Goal: Transaction & Acquisition: Purchase product/service

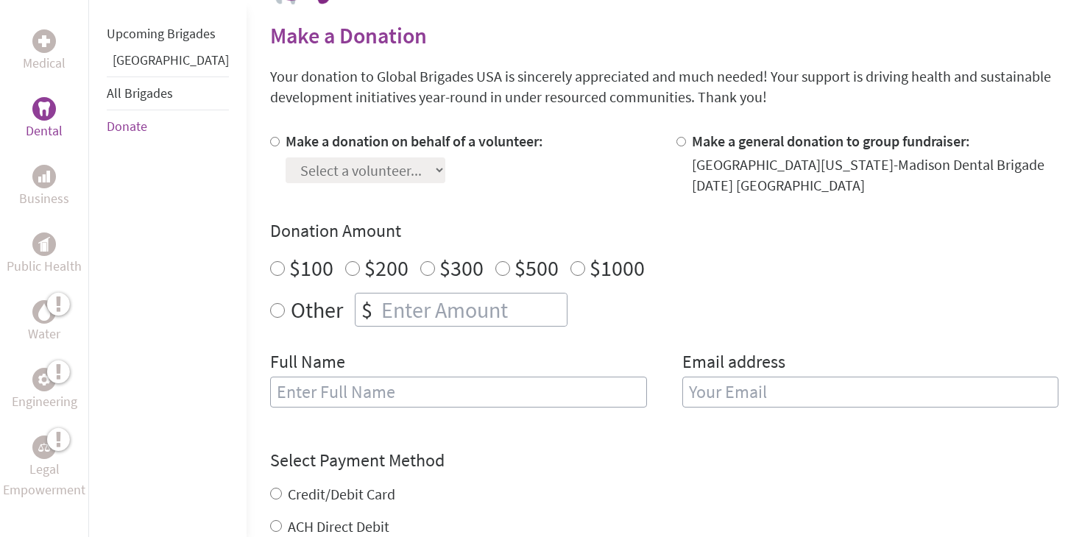
scroll to position [388, 0]
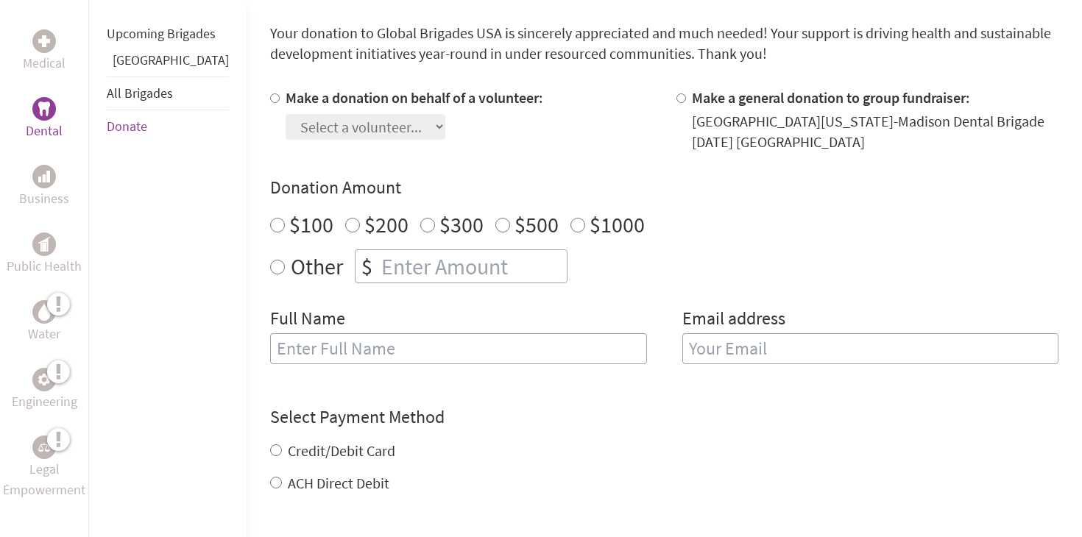
click at [286, 100] on label "Make a donation on behalf of a volunteer:" at bounding box center [415, 97] width 258 height 18
click at [270, 100] on input "Make a donation on behalf of a volunteer:" at bounding box center [275, 98] width 10 height 10
radio input "true"
click at [350, 118] on select "Select a volunteer... [PERSON_NAME] [PERSON_NAME] [PERSON_NAME] [PERSON_NAME] […" at bounding box center [366, 127] width 160 height 26
select select "804AB9D6-9A27-11F0-9E6E-42010A400005"
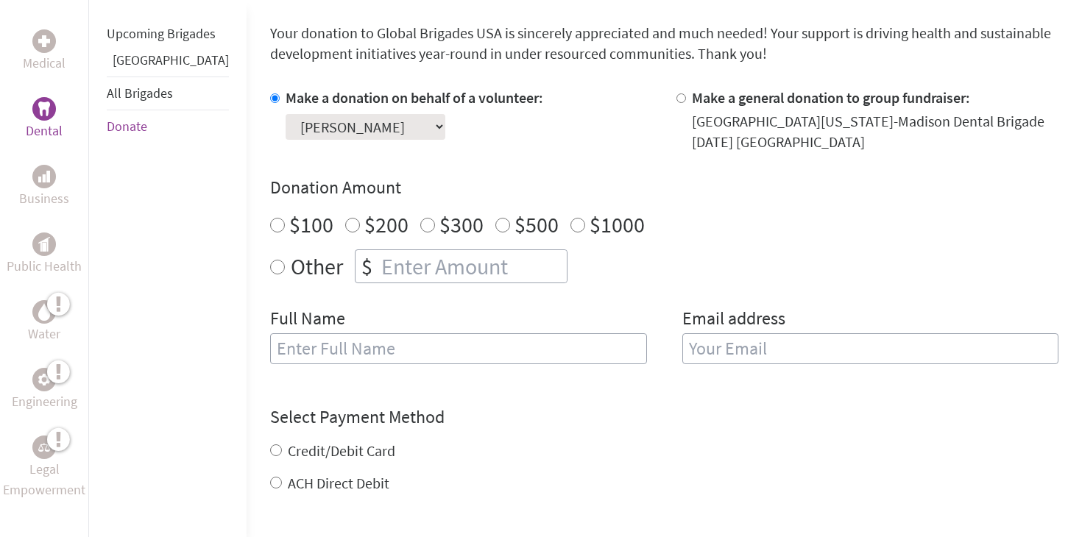
click at [286, 114] on select "Select a volunteer... [PERSON_NAME] [PERSON_NAME] [PERSON_NAME] [PERSON_NAME] […" at bounding box center [366, 127] width 160 height 26
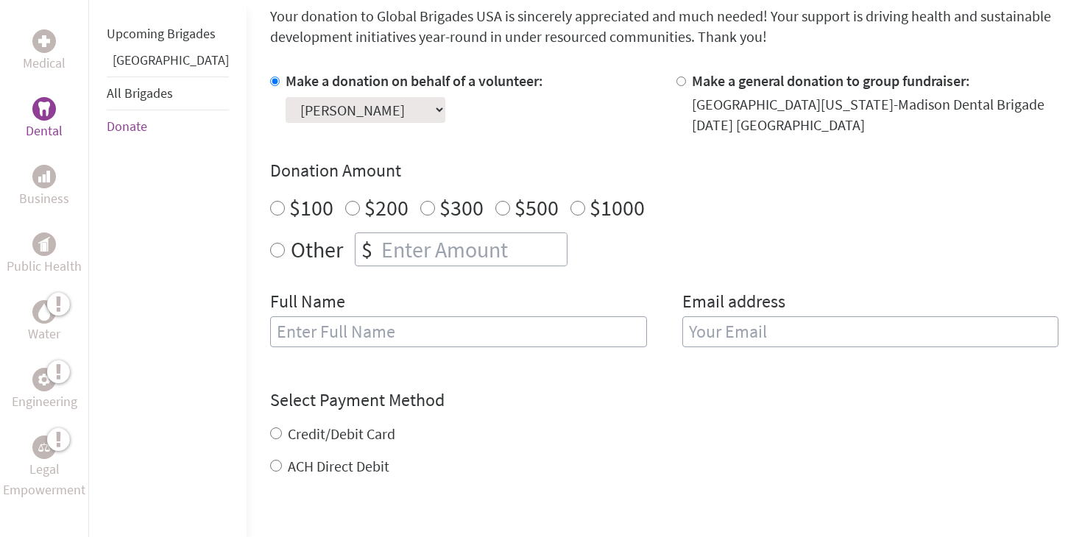
scroll to position [469, 0]
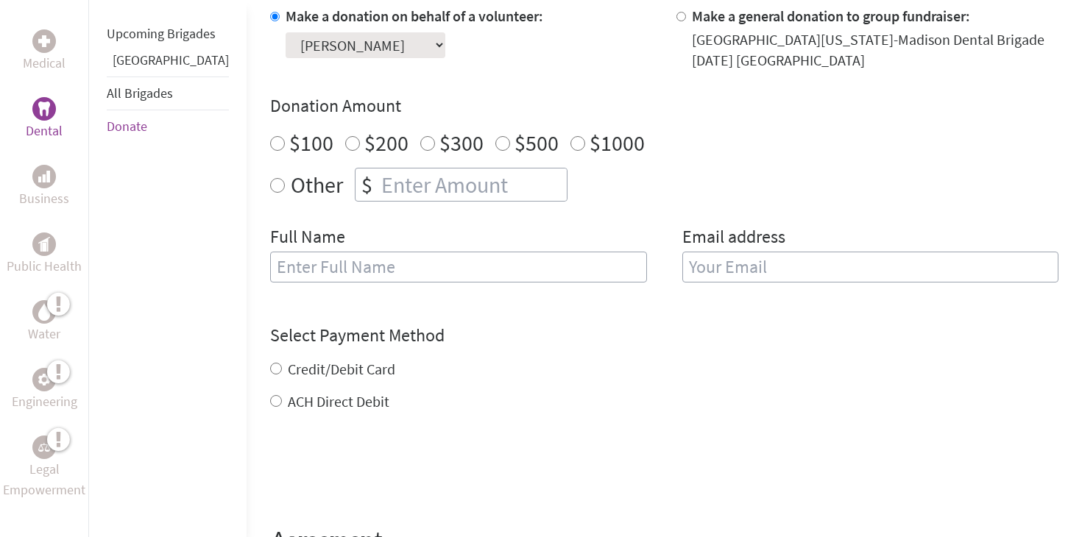
click at [270, 147] on input "$100" at bounding box center [277, 143] width 15 height 15
radio input "true"
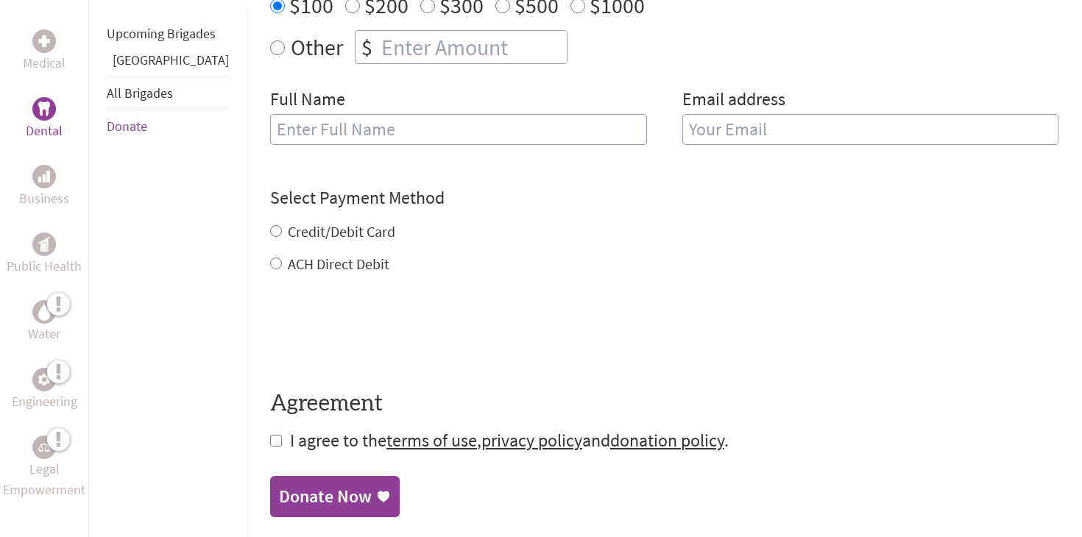
scroll to position [625, 0]
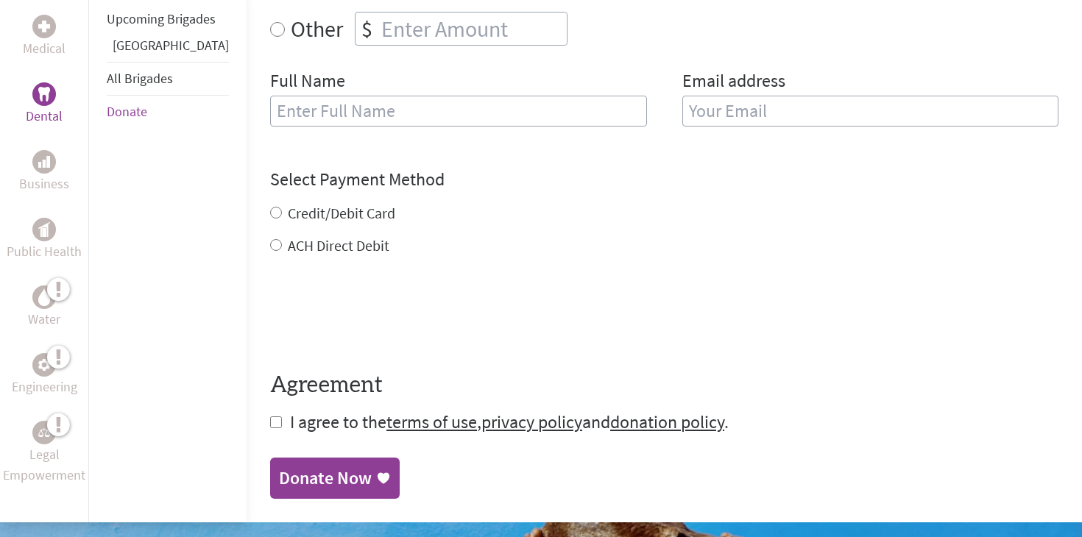
click at [338, 215] on label "Credit/Debit Card" at bounding box center [341, 213] width 107 height 18
click at [282, 215] on input "Credit/Debit Card" at bounding box center [276, 213] width 12 height 12
radio input "true"
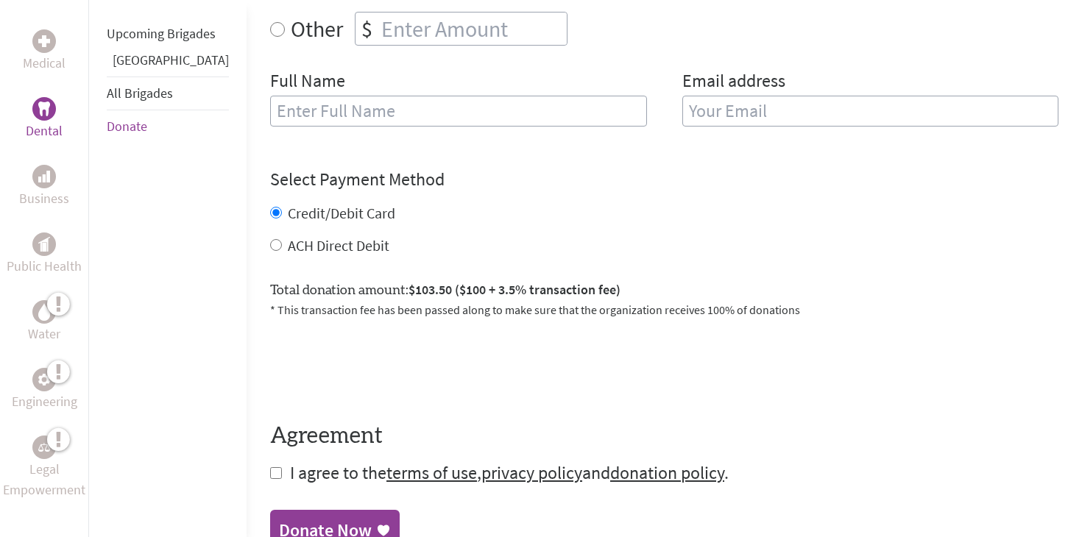
click at [270, 512] on link "Donate Now" at bounding box center [335, 530] width 130 height 41
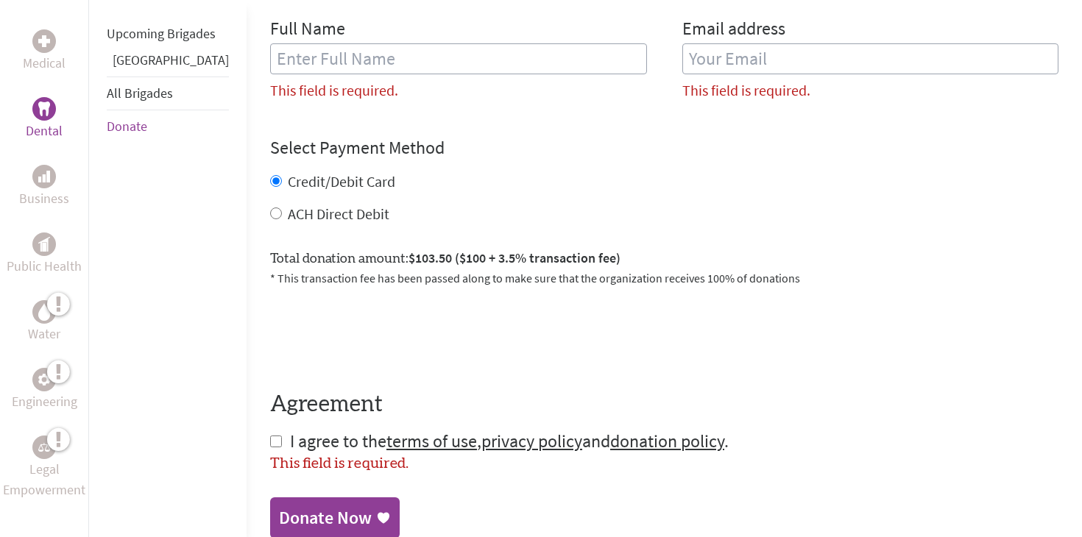
scroll to position [695, 0]
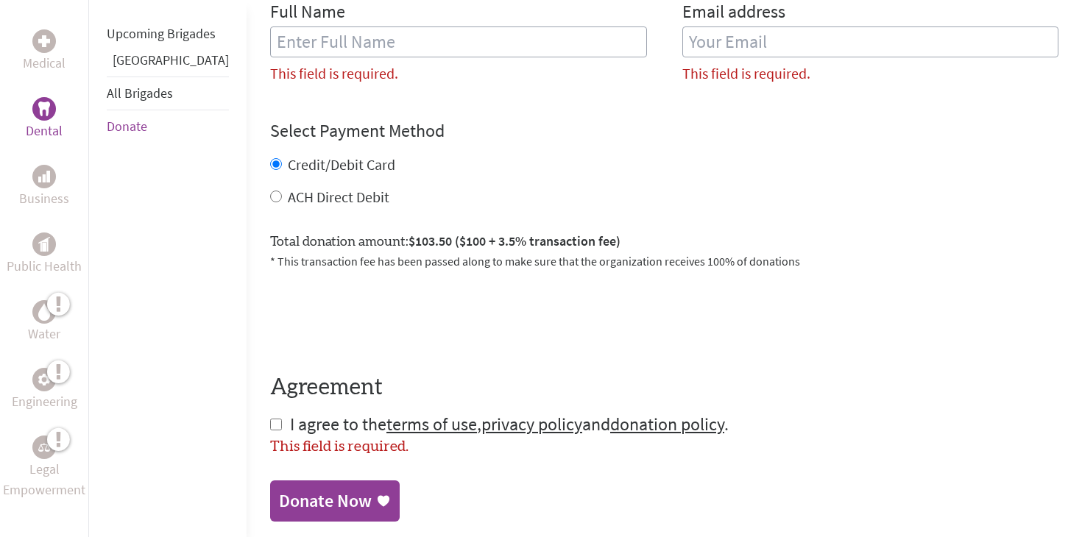
click at [219, 433] on div "Medical Dental Business Public Health Water Engineering Legal Empowerment Upcom…" at bounding box center [541, 62] width 1082 height 965
click at [270, 425] on input "checkbox" at bounding box center [276, 425] width 12 height 12
checkbox input "true"
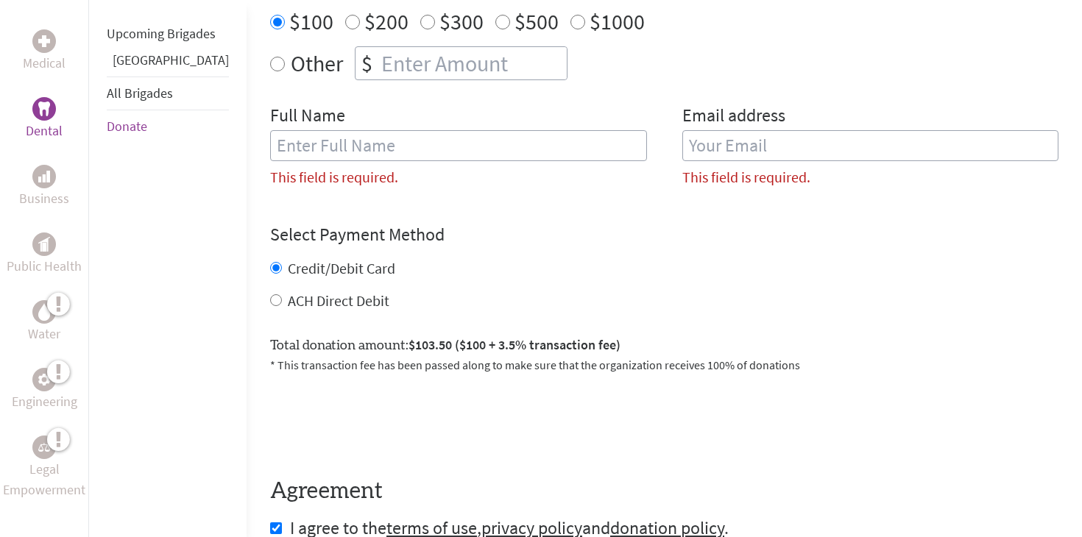
scroll to position [580, 0]
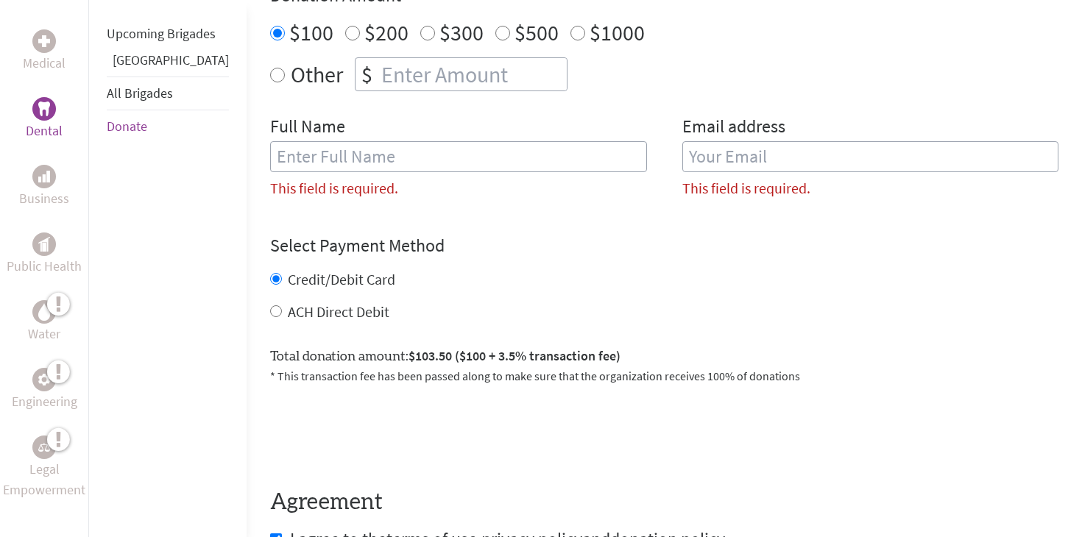
click at [351, 162] on input "text" at bounding box center [458, 156] width 377 height 31
type input "sijoon"
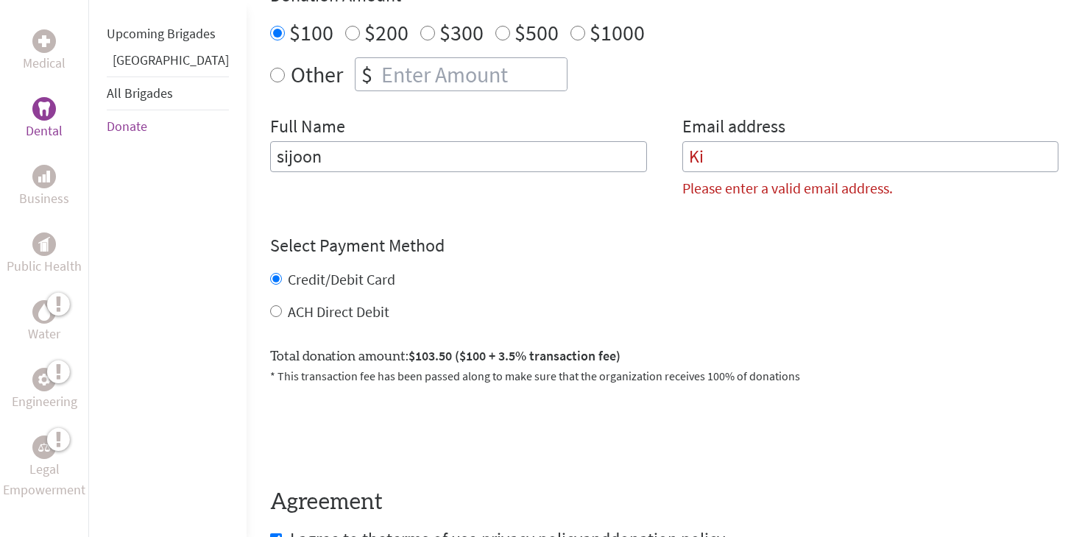
type input "K"
type input "k"
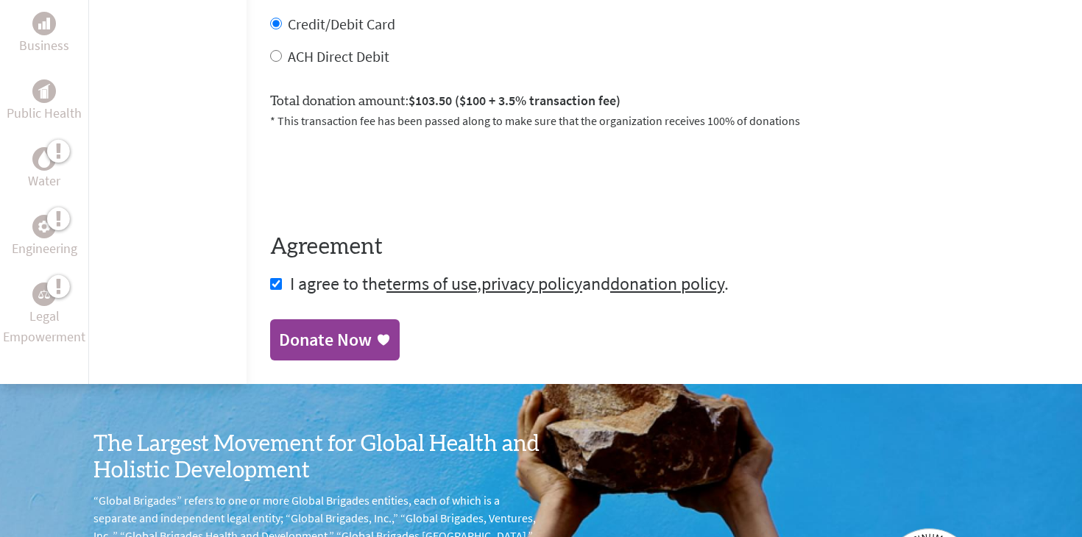
scroll to position [822, 0]
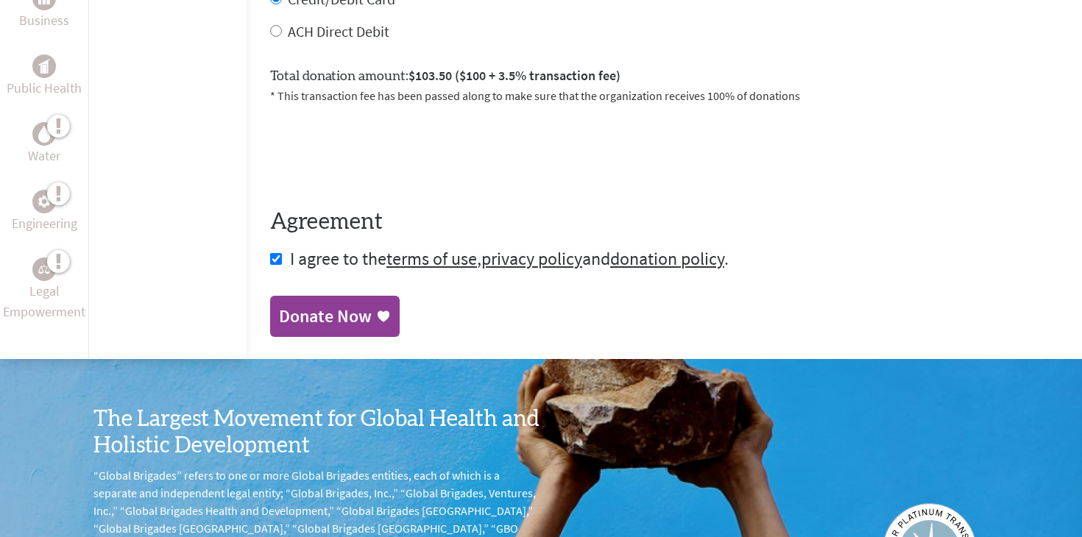
type input "[EMAIL_ADDRESS][DOMAIN_NAME]"
click at [308, 311] on div "Donate Now" at bounding box center [325, 317] width 93 height 24
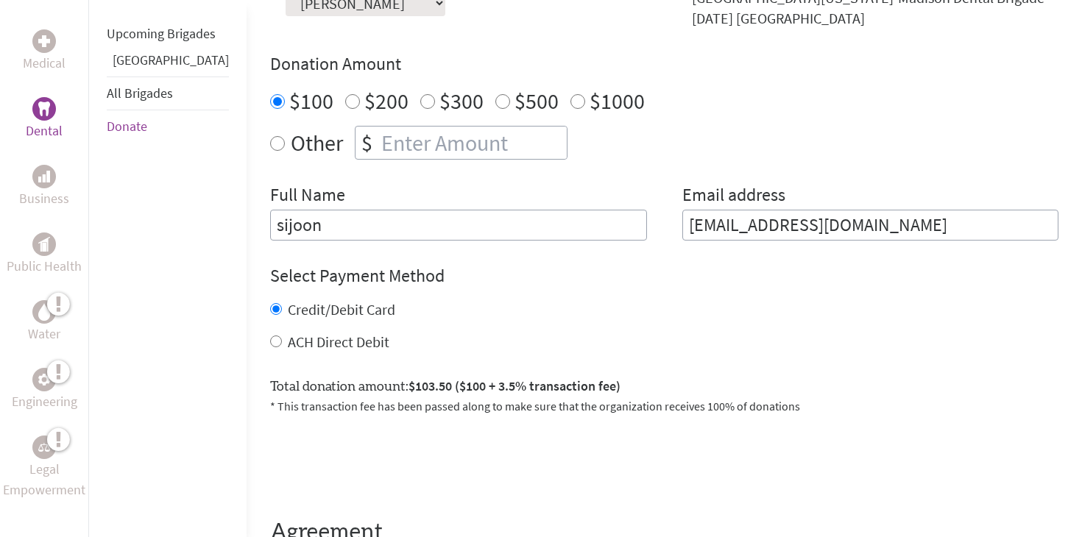
scroll to position [544, 0]
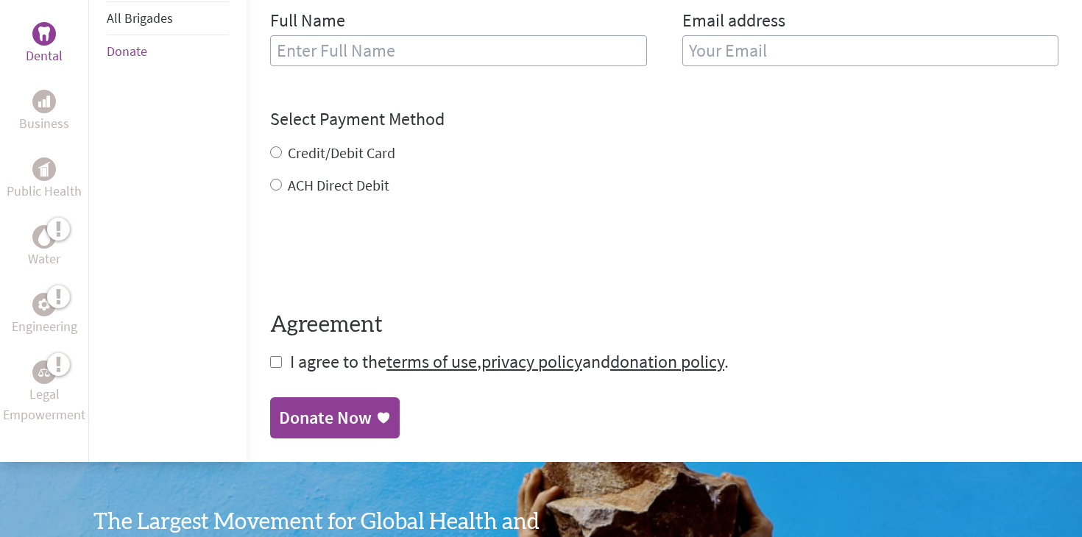
scroll to position [692, 0]
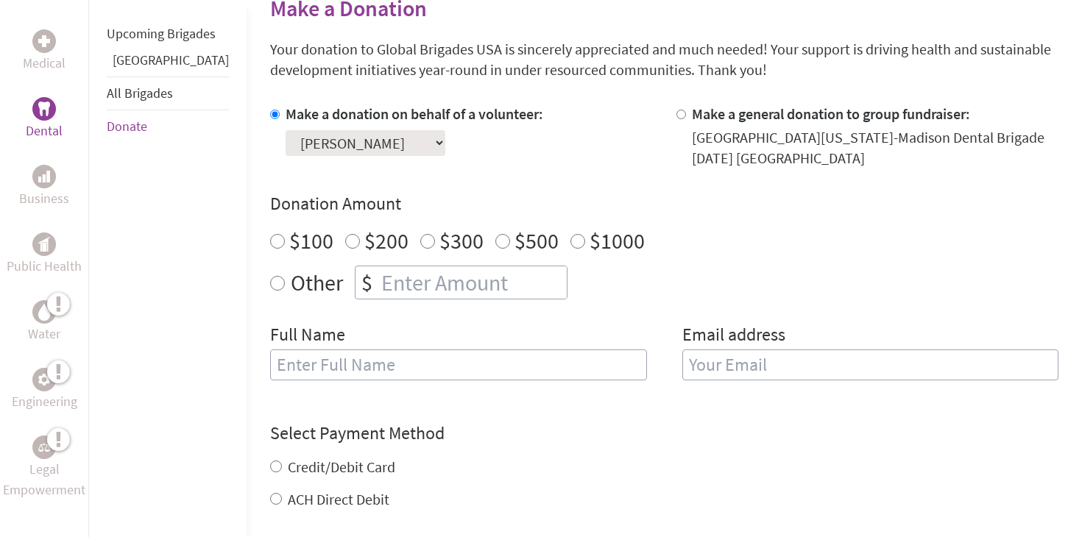
scroll to position [372, 0]
radio input "true"
click at [378, 281] on input "number" at bounding box center [472, 282] width 188 height 32
type input "140"
click at [447, 327] on div "Full Name" at bounding box center [458, 359] width 377 height 75
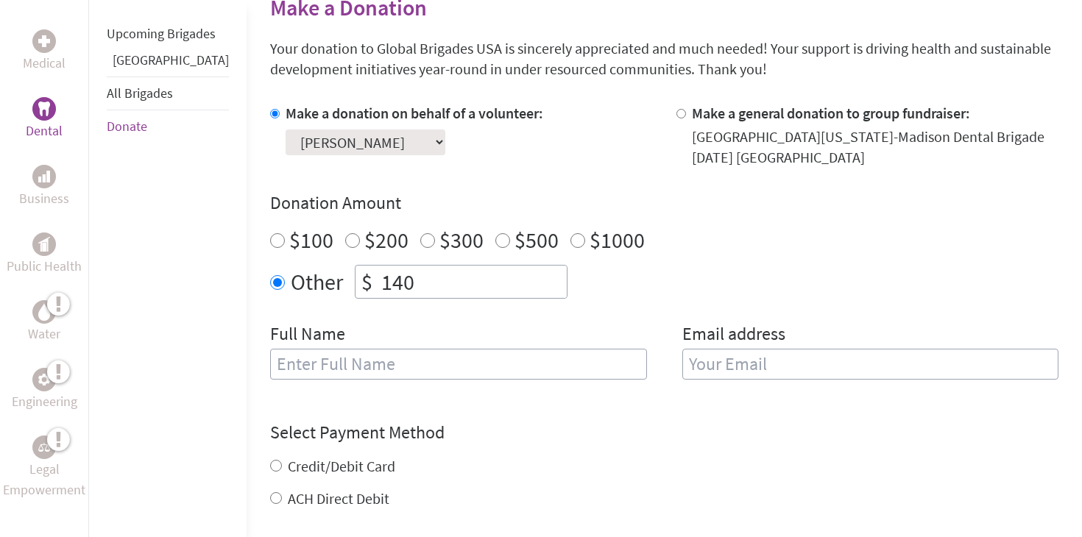
click at [431, 375] on input "text" at bounding box center [458, 364] width 377 height 31
type input "ㄴ"
drag, startPoint x: 260, startPoint y: 367, endPoint x: 216, endPoint y: 367, distance: 44.2
click at [216, 367] on div "Medical Dental Business Public Health Water Engineering Legal Empowerment Upcom…" at bounding box center [541, 338] width 1082 height 873
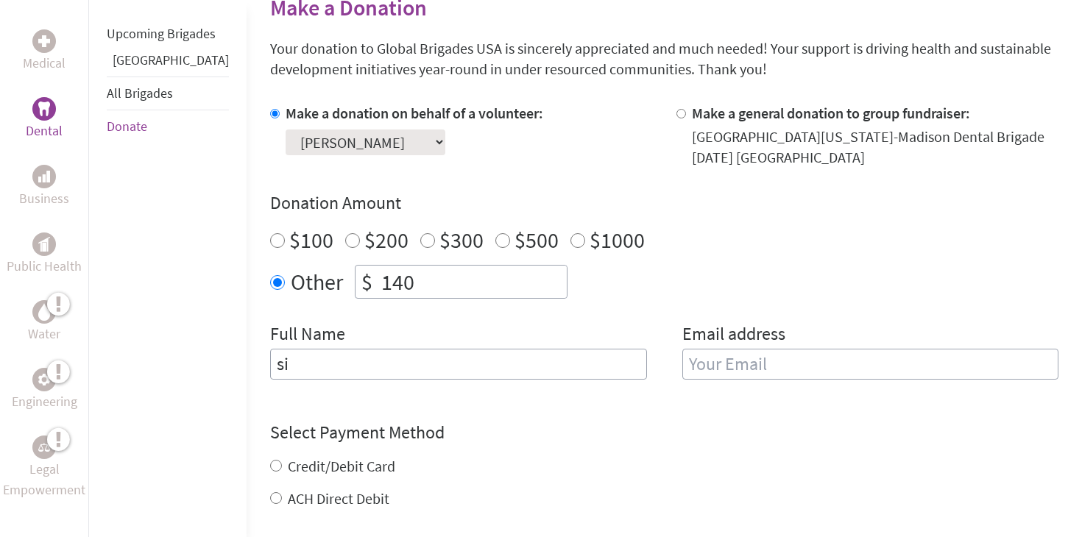
paste input "Siyoung Kim"
type input "Siyoung Kim"
click at [696, 365] on input "email" at bounding box center [870, 364] width 377 height 31
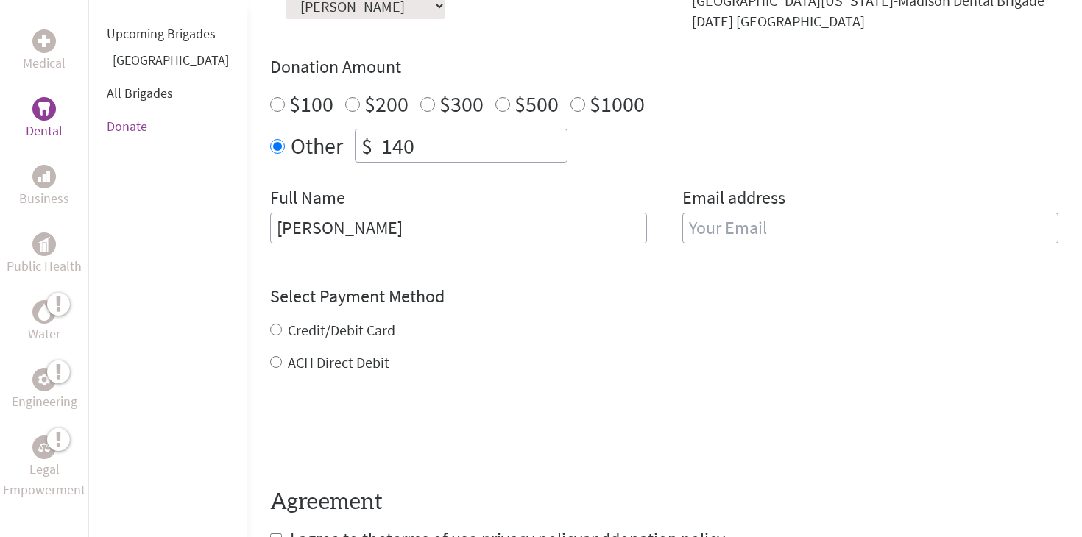
scroll to position [531, 0]
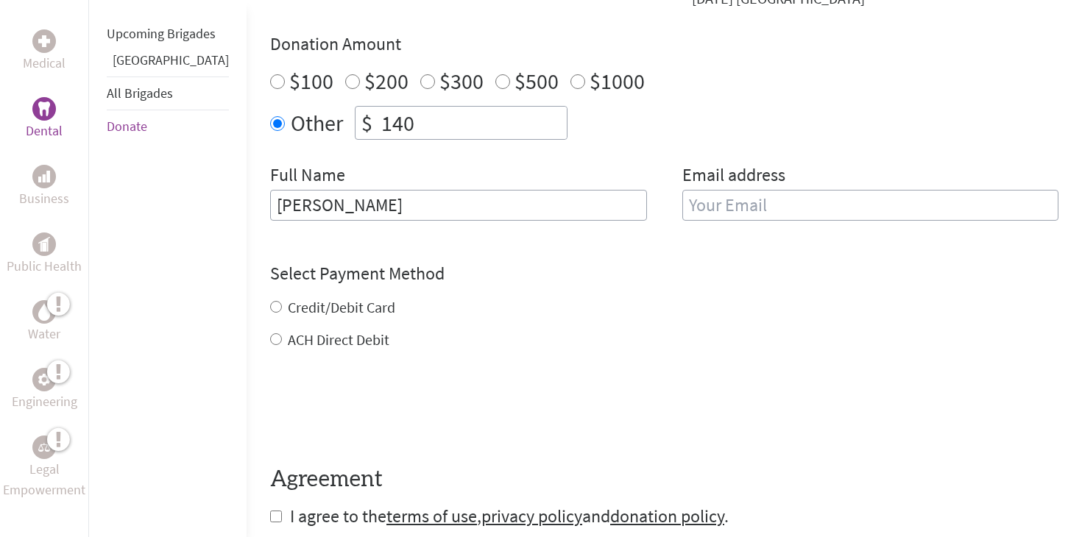
click at [319, 338] on label "ACH Direct Debit" at bounding box center [339, 339] width 102 height 18
click at [282, 338] on input "ACH Direct Debit" at bounding box center [276, 339] width 12 height 12
radio input "true"
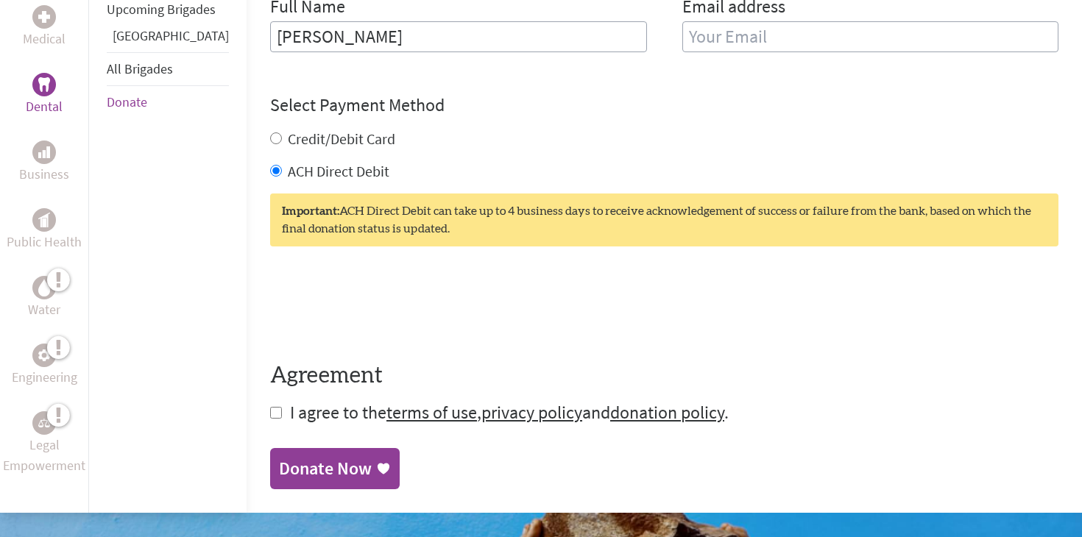
scroll to position [683, 0]
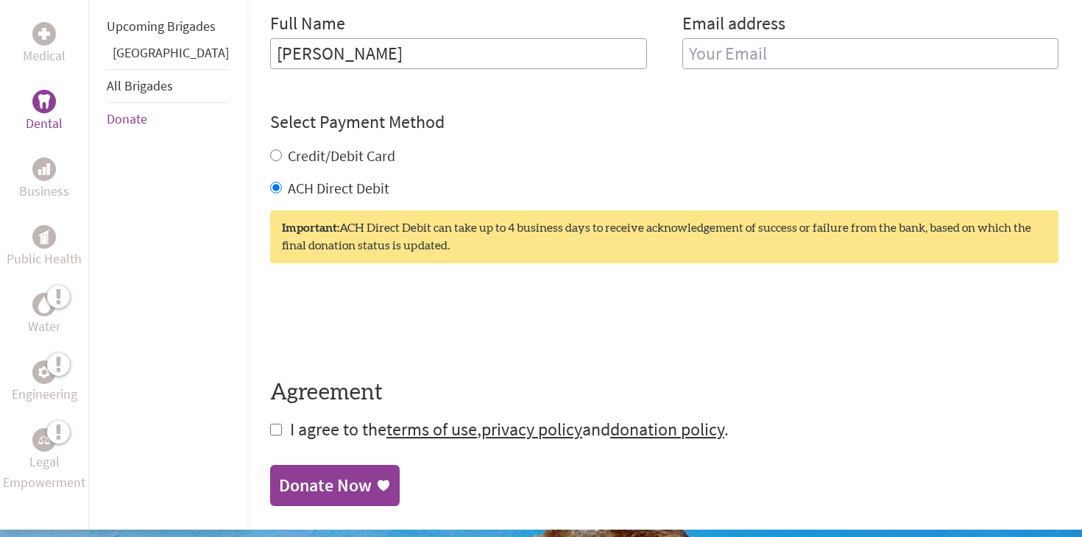
click at [270, 425] on input "checkbox" at bounding box center [276, 430] width 12 height 12
checkbox input "true"
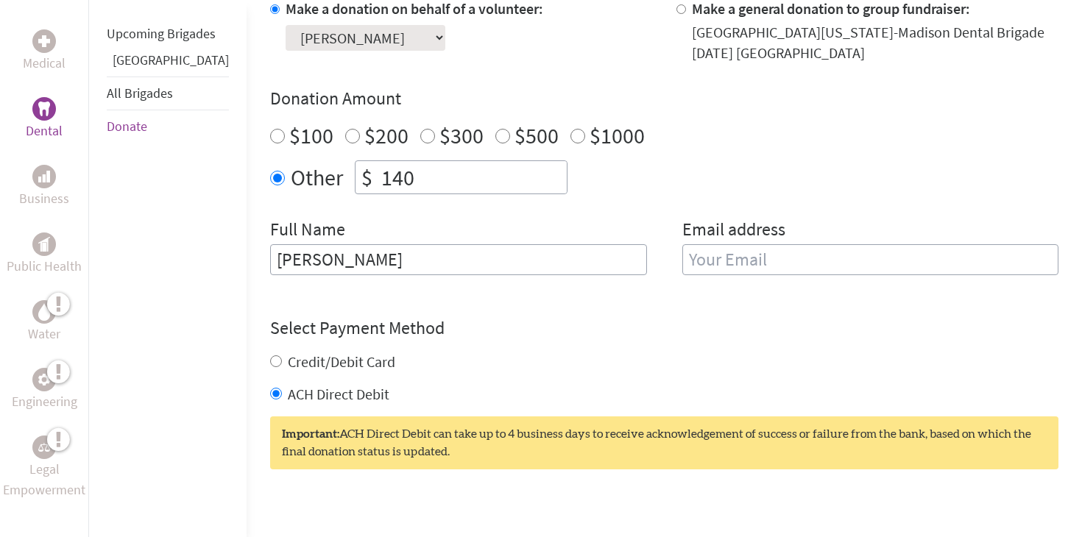
scroll to position [382, 0]
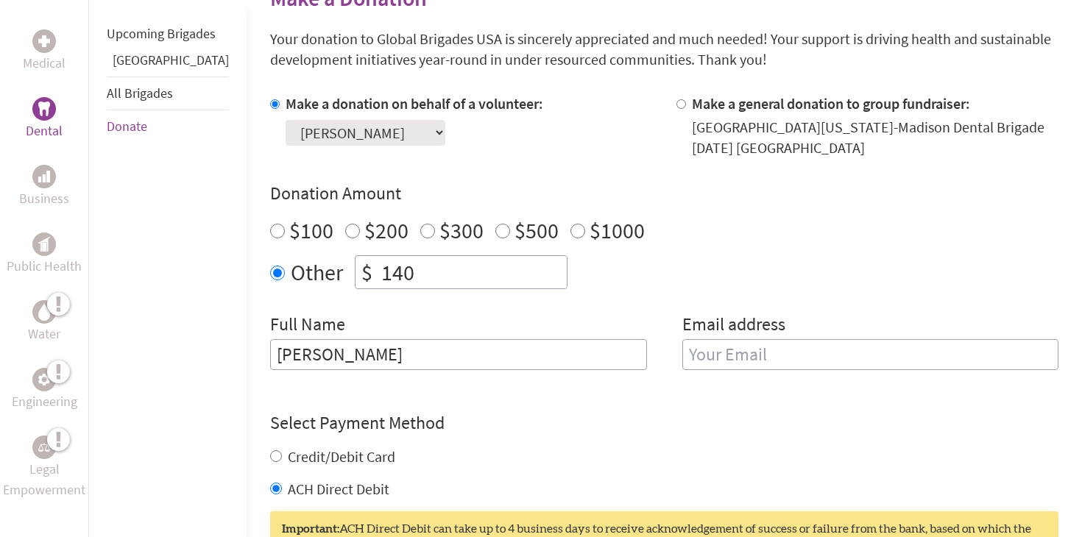
click at [288, 457] on label "Credit/Debit Card" at bounding box center [341, 456] width 107 height 18
click at [270, 457] on input "Credit/Debit Card" at bounding box center [276, 456] width 12 height 12
radio input "true"
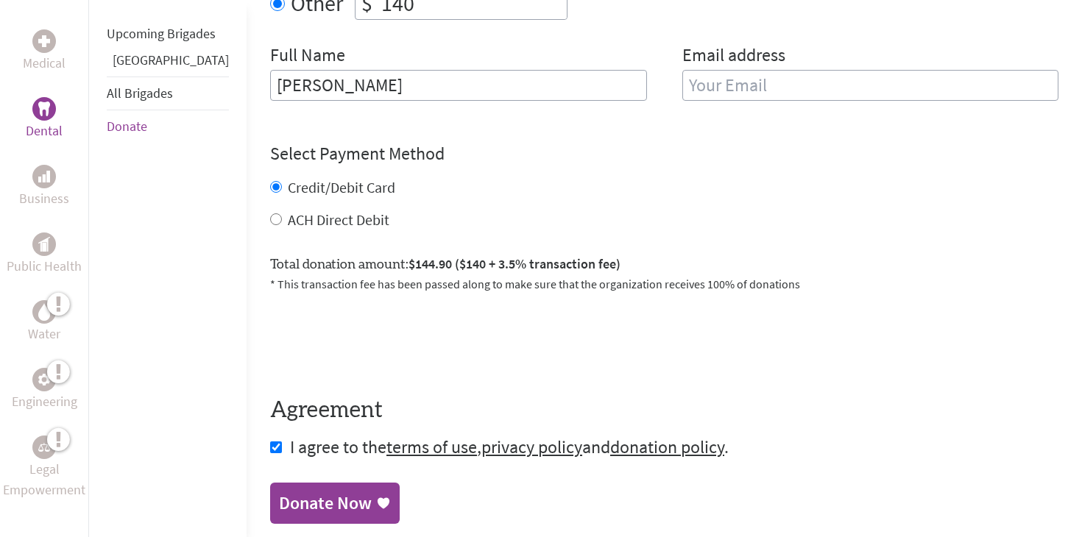
scroll to position [650, 0]
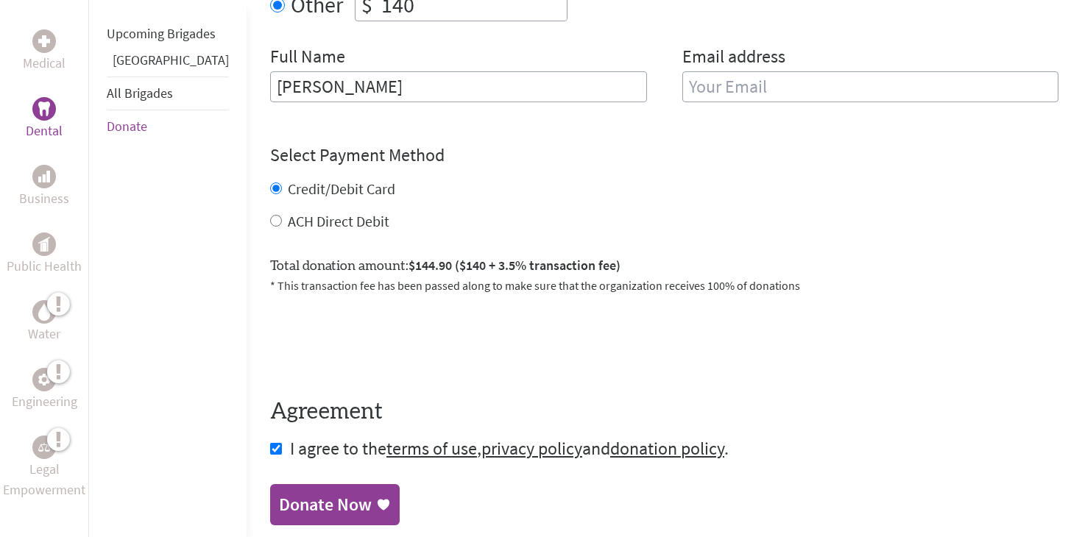
click at [270, 220] on input "ACH Direct Debit" at bounding box center [276, 221] width 12 height 12
radio input "true"
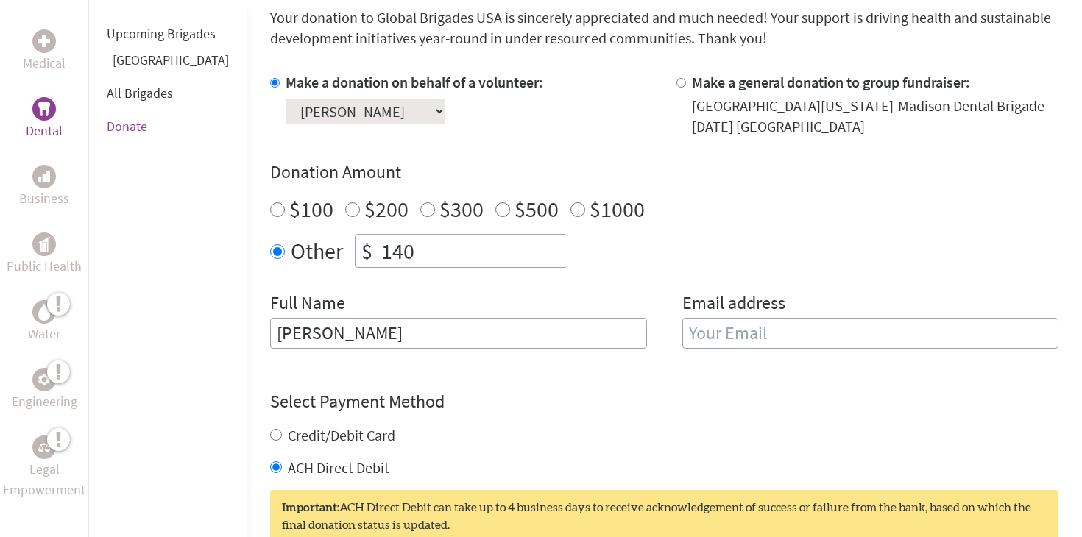
scroll to position [428, 0]
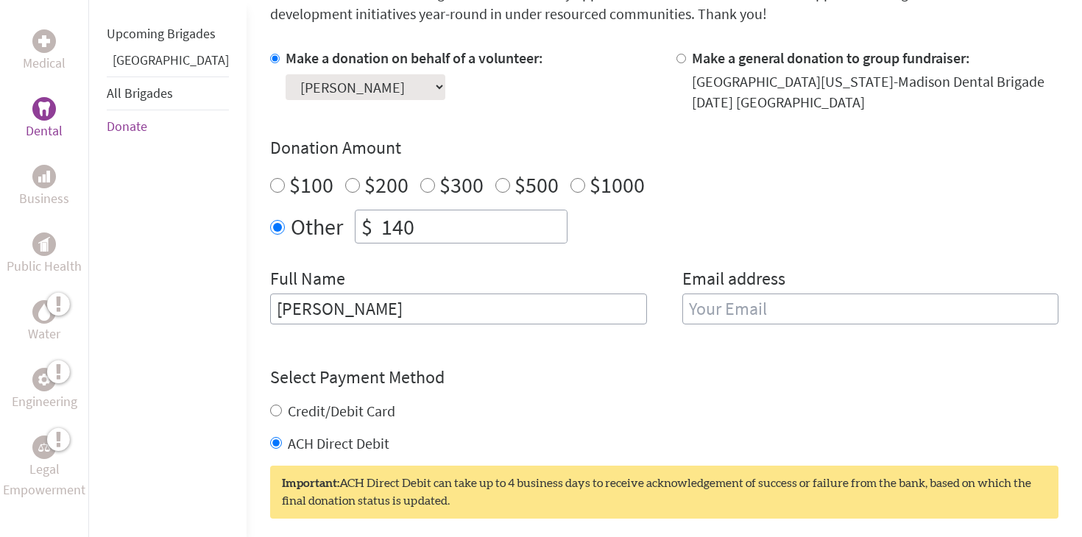
click at [714, 309] on input "email" at bounding box center [870, 309] width 377 height 31
click at [741, 244] on div "Make a donation on behalf of a volunteer: Select a volunteer... Anna Laboda Ava…" at bounding box center [664, 195] width 788 height 294
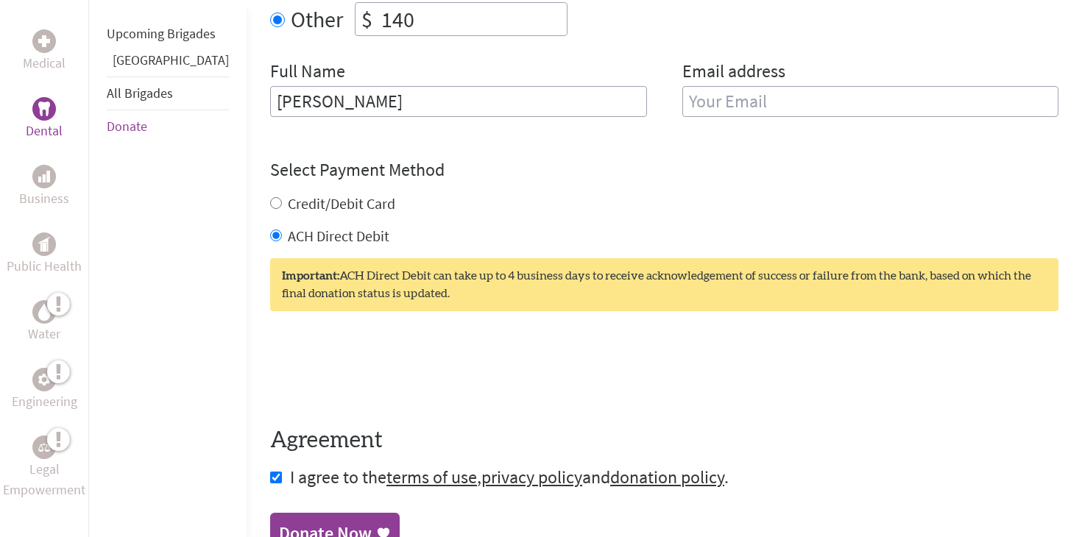
scroll to position [653, 0]
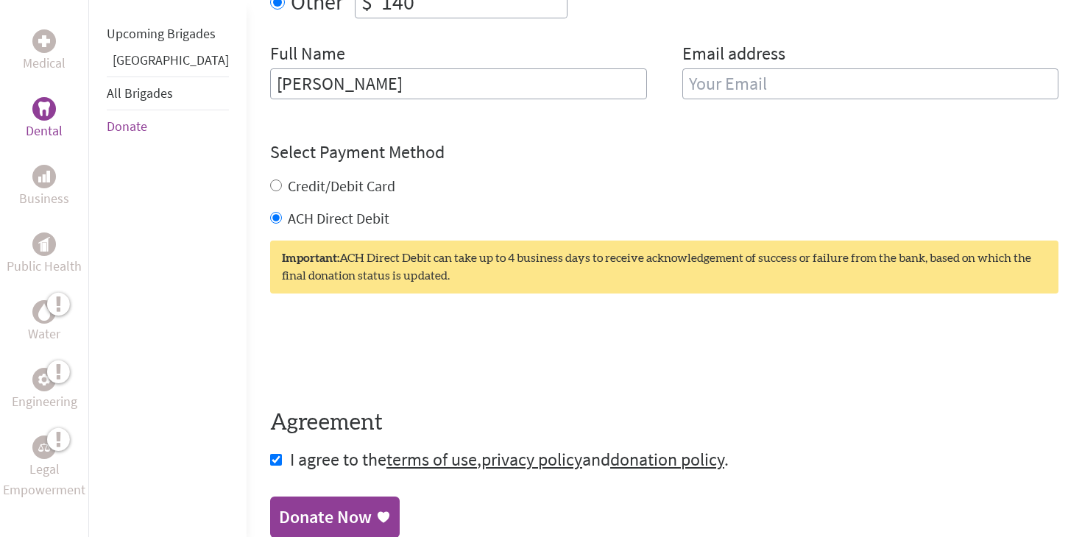
click at [279, 515] on div "Donate Now" at bounding box center [325, 518] width 93 height 24
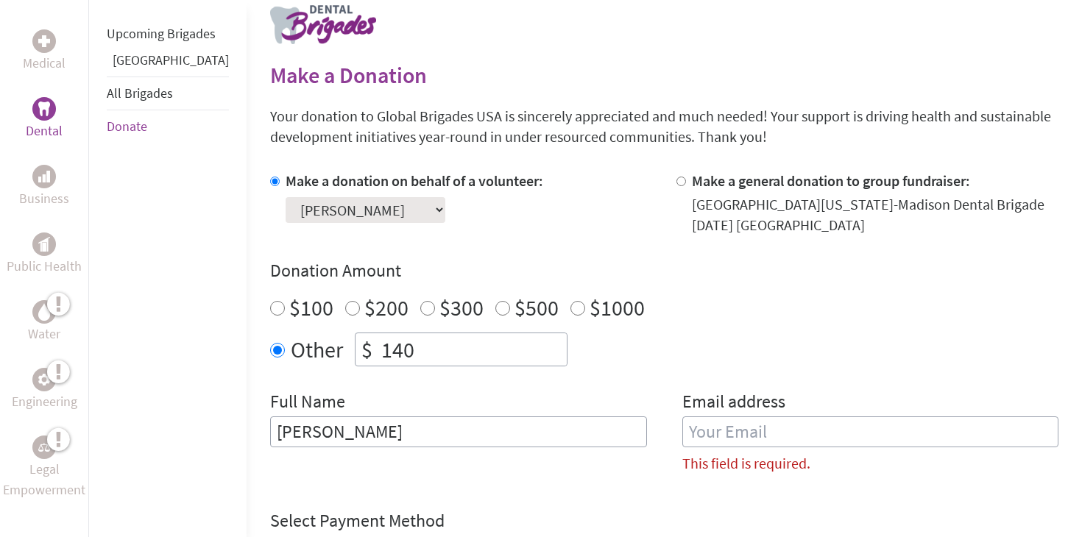
scroll to position [297, 0]
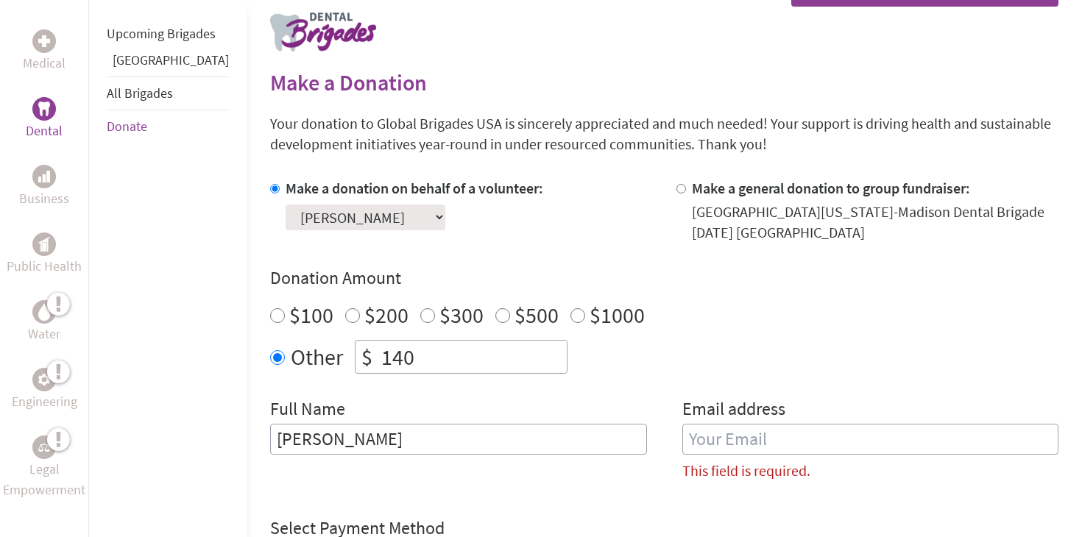
click at [737, 447] on input "email" at bounding box center [870, 439] width 377 height 31
paste input "powerngin@gmail.com"
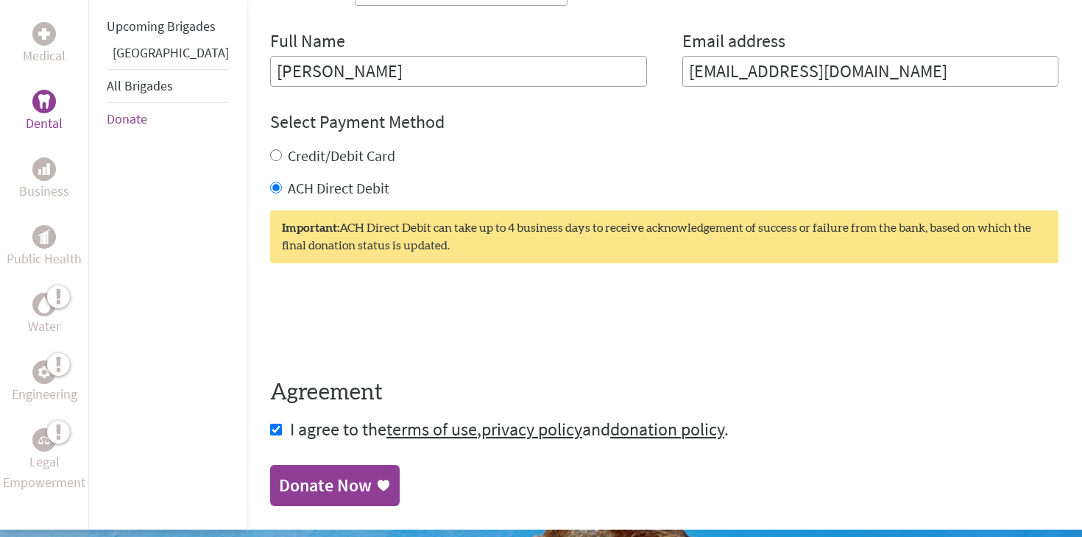
scroll to position [683, 0]
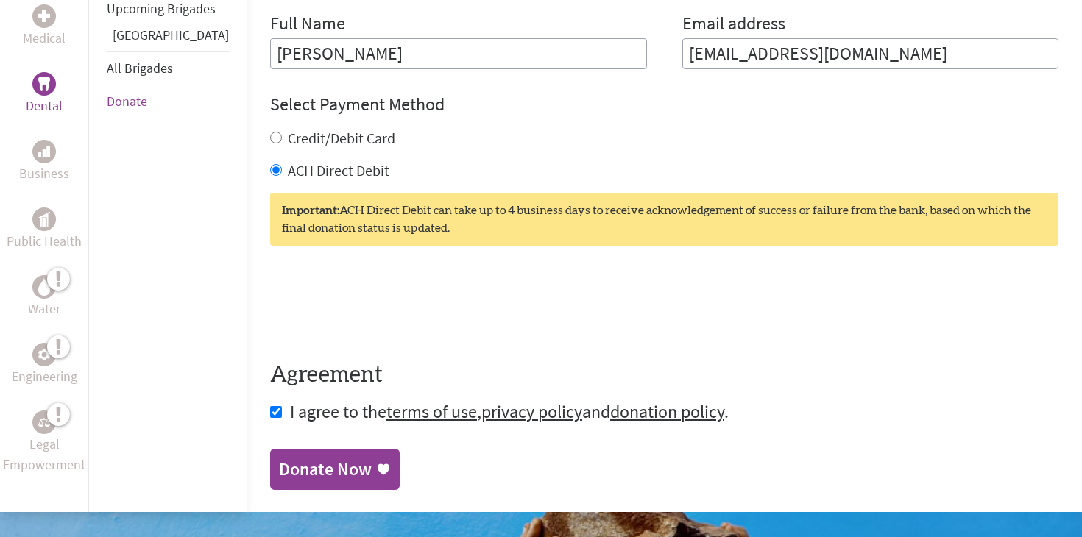
type input "powerngin@gmail.com"
click at [319, 473] on div "Donate Now" at bounding box center [325, 470] width 93 height 24
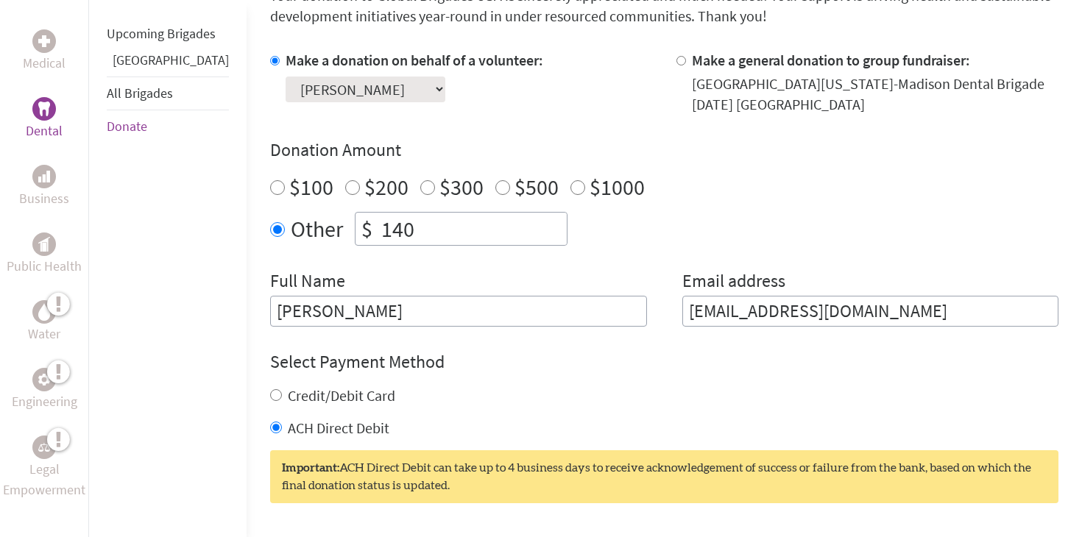
scroll to position [450, 0]
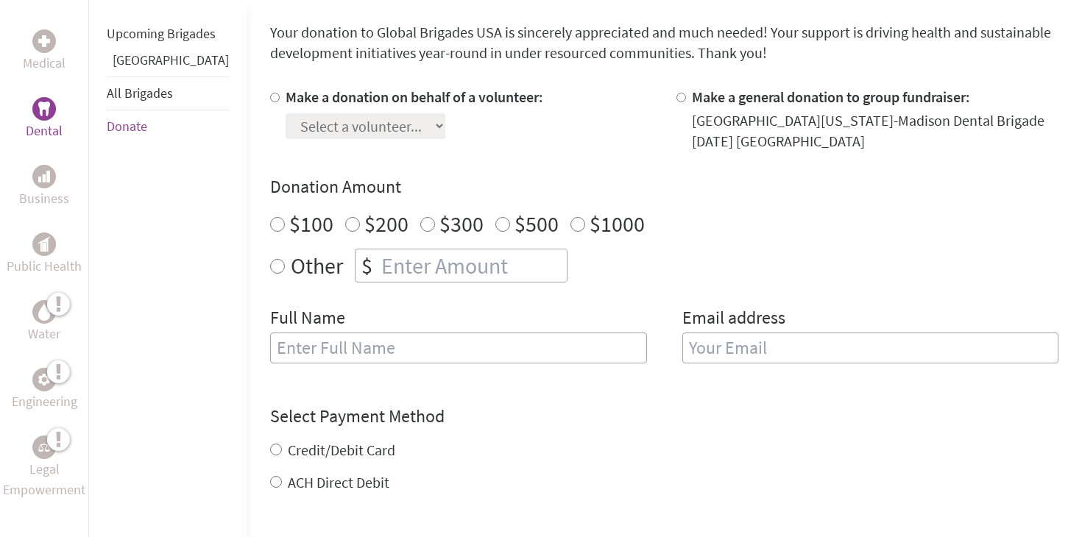
scroll to position [389, 0]
click at [346, 96] on label "Make a donation on behalf of a volunteer:" at bounding box center [415, 96] width 258 height 18
click at [280, 96] on input "Make a donation on behalf of a volunteer:" at bounding box center [275, 97] width 10 height 10
radio input "true"
click at [351, 142] on div "Make a donation on behalf of a volunteer: Select a volunteer... [PERSON_NAME] […" at bounding box center [415, 118] width 258 height 65
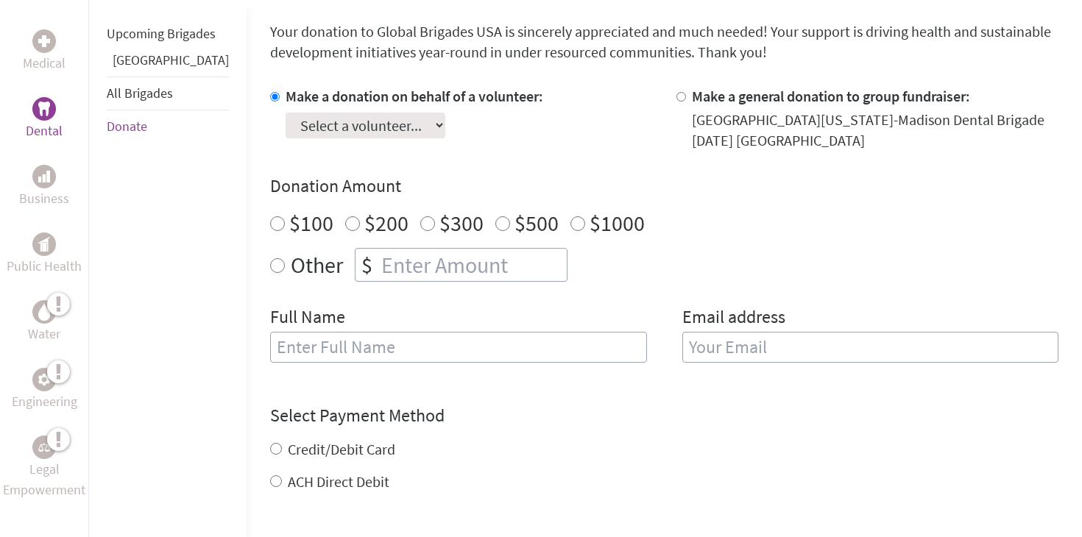
click at [353, 134] on select "Select a volunteer... [PERSON_NAME] [PERSON_NAME] [PERSON_NAME] [PERSON_NAME] […" at bounding box center [366, 126] width 160 height 26
select select "804AB9D6-9A27-11F0-9E6E-42010A400005"
click at [286, 113] on select "Select a volunteer... [PERSON_NAME] [PERSON_NAME] [PERSON_NAME] [PERSON_NAME] […" at bounding box center [366, 126] width 160 height 26
click at [456, 153] on div "Make a donation on behalf of a volunteer: Select a volunteer... [PERSON_NAME] […" at bounding box center [664, 233] width 788 height 294
